Goal: Use online tool/utility: Utilize a website feature to perform a specific function

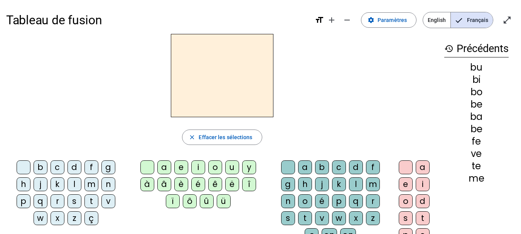
click at [165, 165] on div "a" at bounding box center [164, 167] width 14 height 14
click at [186, 169] on div "e" at bounding box center [181, 167] width 14 height 14
click at [163, 168] on div "a" at bounding box center [164, 167] width 14 height 14
click at [37, 163] on div "b" at bounding box center [41, 167] width 14 height 14
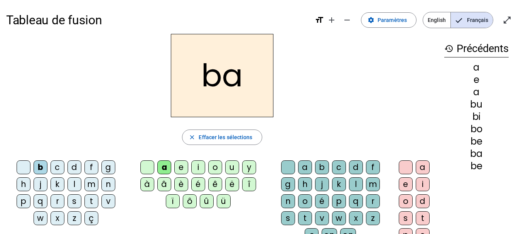
click at [336, 166] on div "c" at bounding box center [339, 167] width 14 height 14
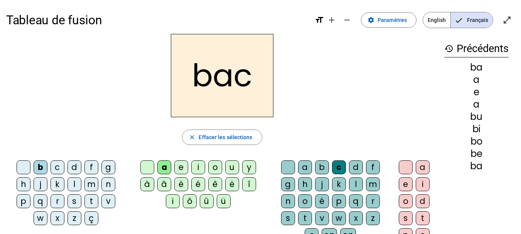
click at [337, 167] on div "c" at bounding box center [339, 167] width 14 height 14
click at [55, 164] on div "c" at bounding box center [58, 167] width 14 height 14
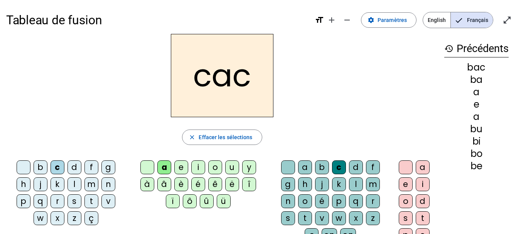
click at [337, 169] on div "c" at bounding box center [339, 167] width 14 height 14
click at [209, 137] on span "Effacer les sélections" at bounding box center [226, 137] width 54 height 9
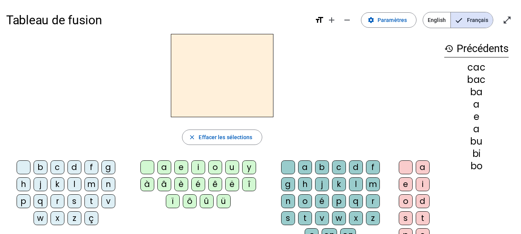
click at [165, 165] on div "a" at bounding box center [164, 167] width 14 height 14
click at [54, 169] on div "c" at bounding box center [58, 167] width 14 height 14
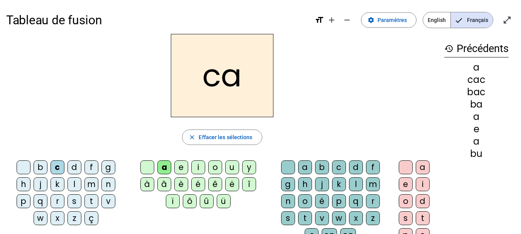
click at [75, 164] on div "d" at bounding box center [74, 167] width 14 height 14
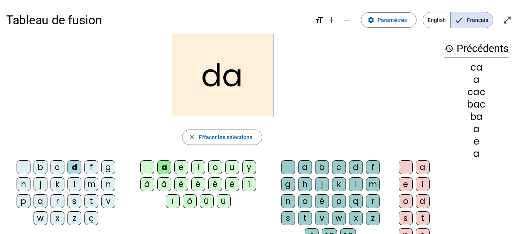
click at [91, 164] on div "f" at bounding box center [91, 167] width 14 height 14
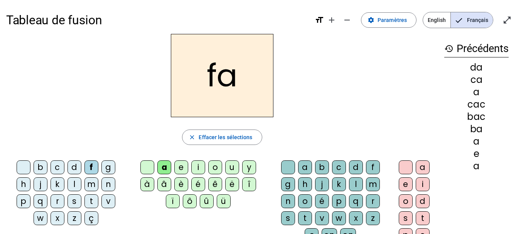
click at [211, 163] on div "o" at bounding box center [215, 167] width 14 height 14
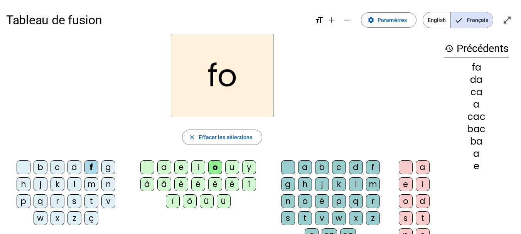
click at [72, 182] on div "l" at bounding box center [74, 184] width 14 height 14
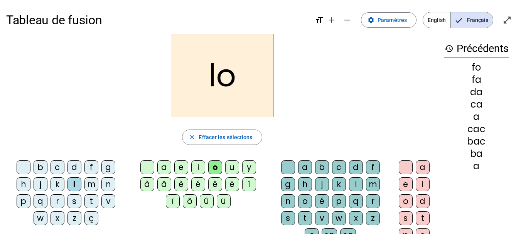
click at [54, 201] on div "r" at bounding box center [58, 201] width 14 height 14
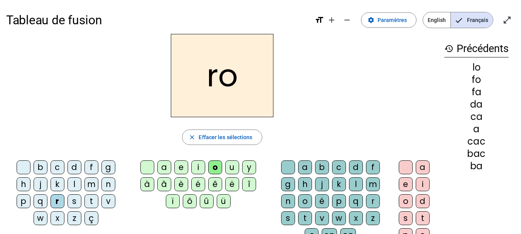
click at [201, 166] on div "i" at bounding box center [198, 167] width 14 height 14
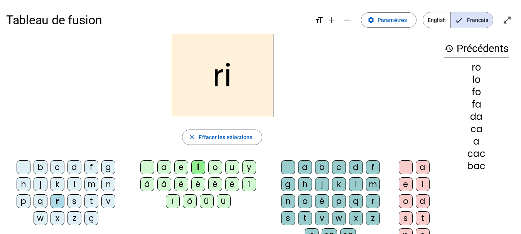
click at [42, 166] on div "b" at bounding box center [41, 167] width 14 height 14
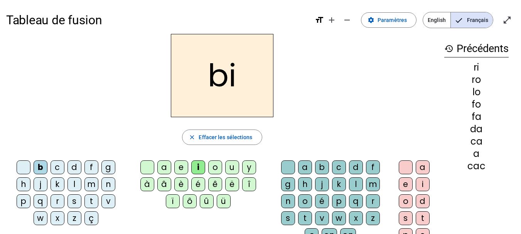
click at [91, 183] on div "m" at bounding box center [91, 184] width 14 height 14
